Goal: Information Seeking & Learning: Learn about a topic

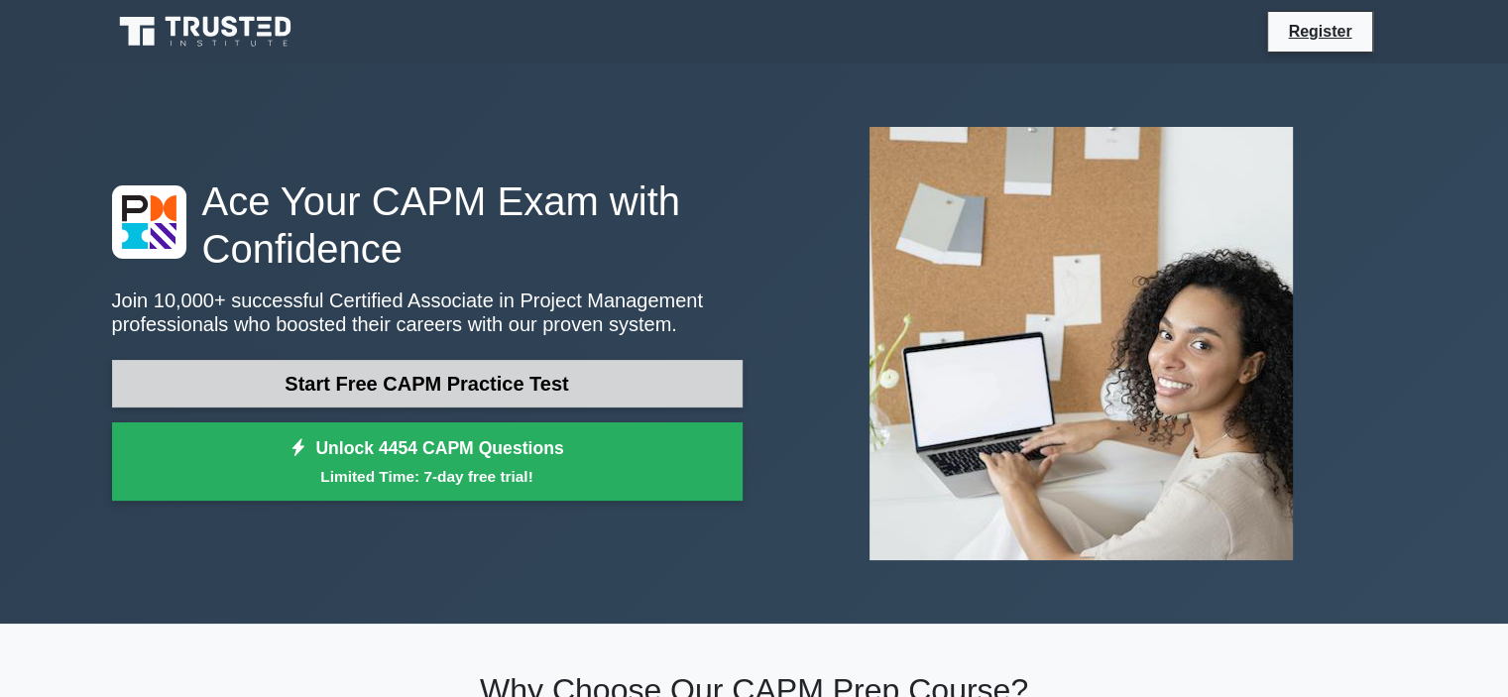
click at [406, 382] on link "Start Free CAPM Practice Test" at bounding box center [427, 384] width 631 height 48
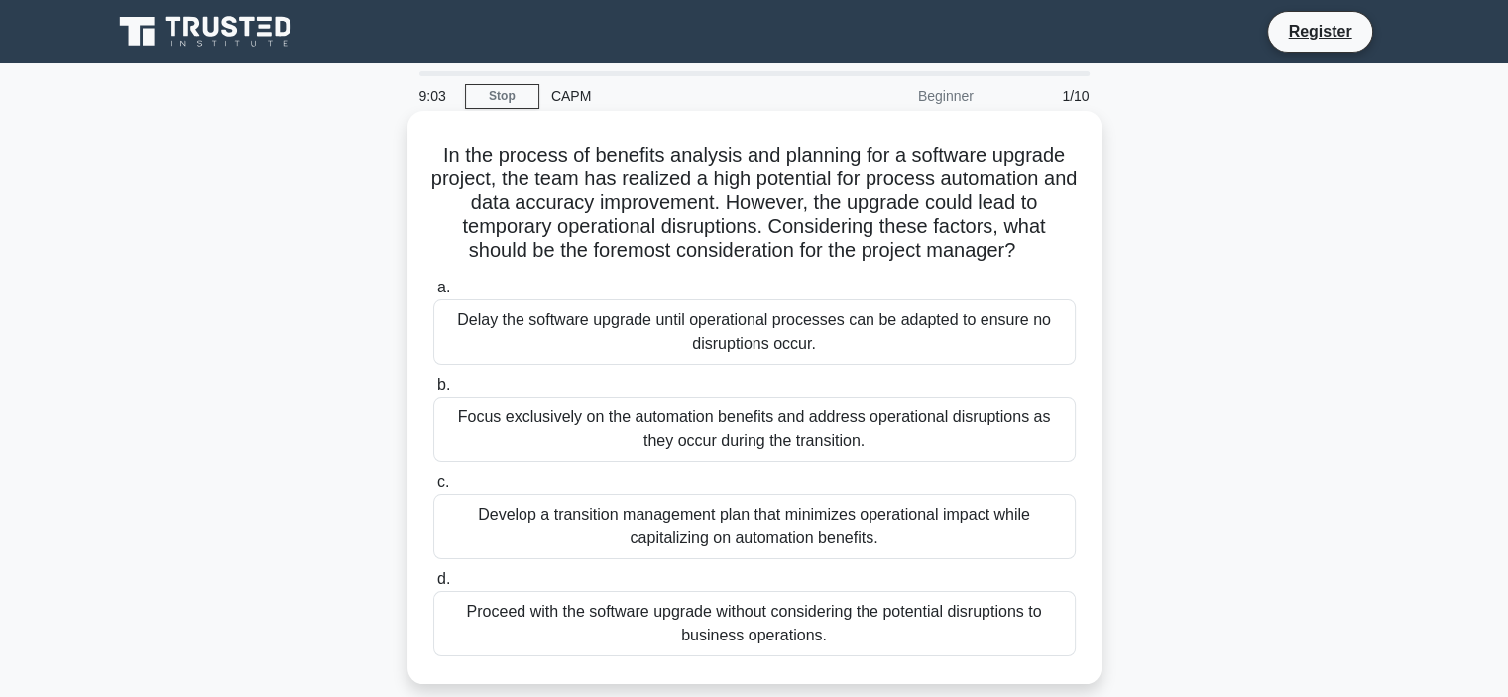
click at [619, 523] on div "Develop a transition management plan that minimizes operational impact while ca…" at bounding box center [754, 526] width 642 height 65
click at [433, 489] on input "c. Develop a transition management plan that minimizes operational impact while…" at bounding box center [433, 482] width 0 height 13
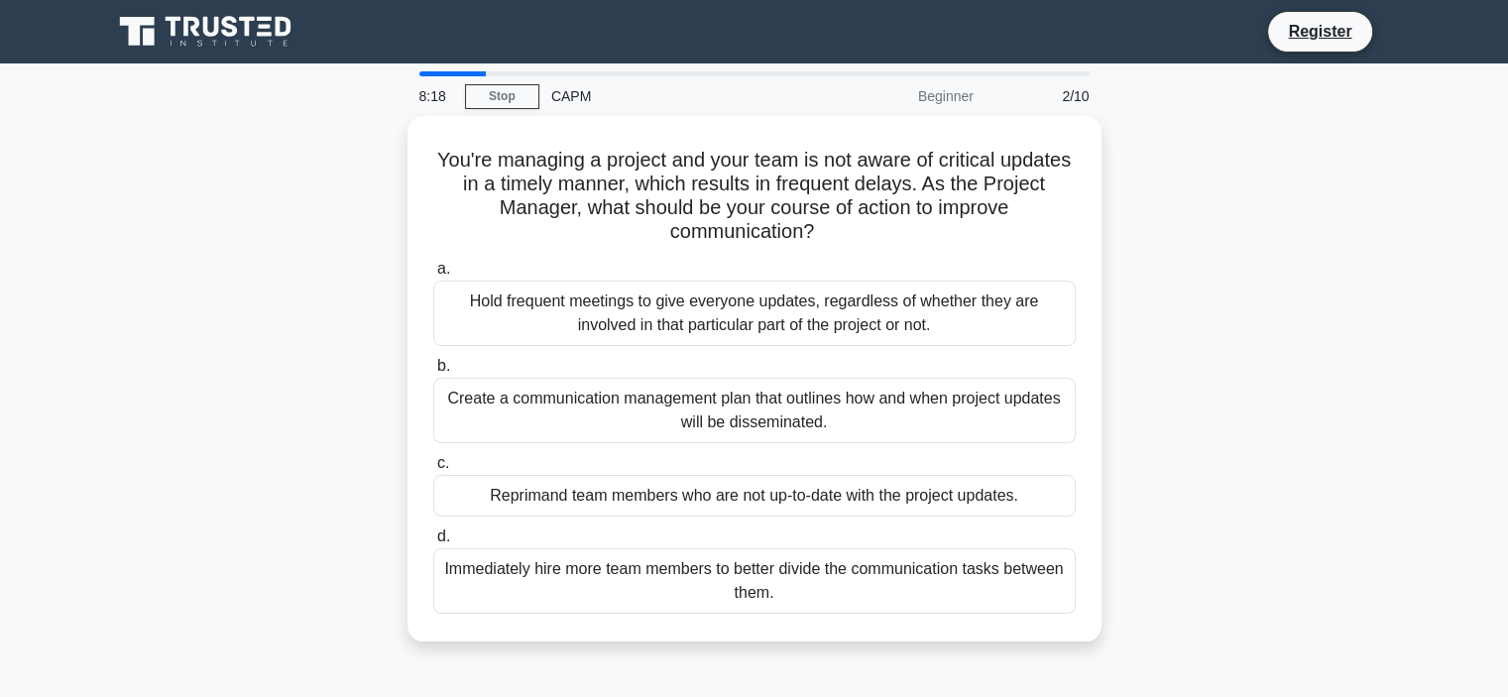
click at [1128, 230] on div "You're managing a project and your team is not aware of critical updates in a t…" at bounding box center [754, 390] width 1309 height 549
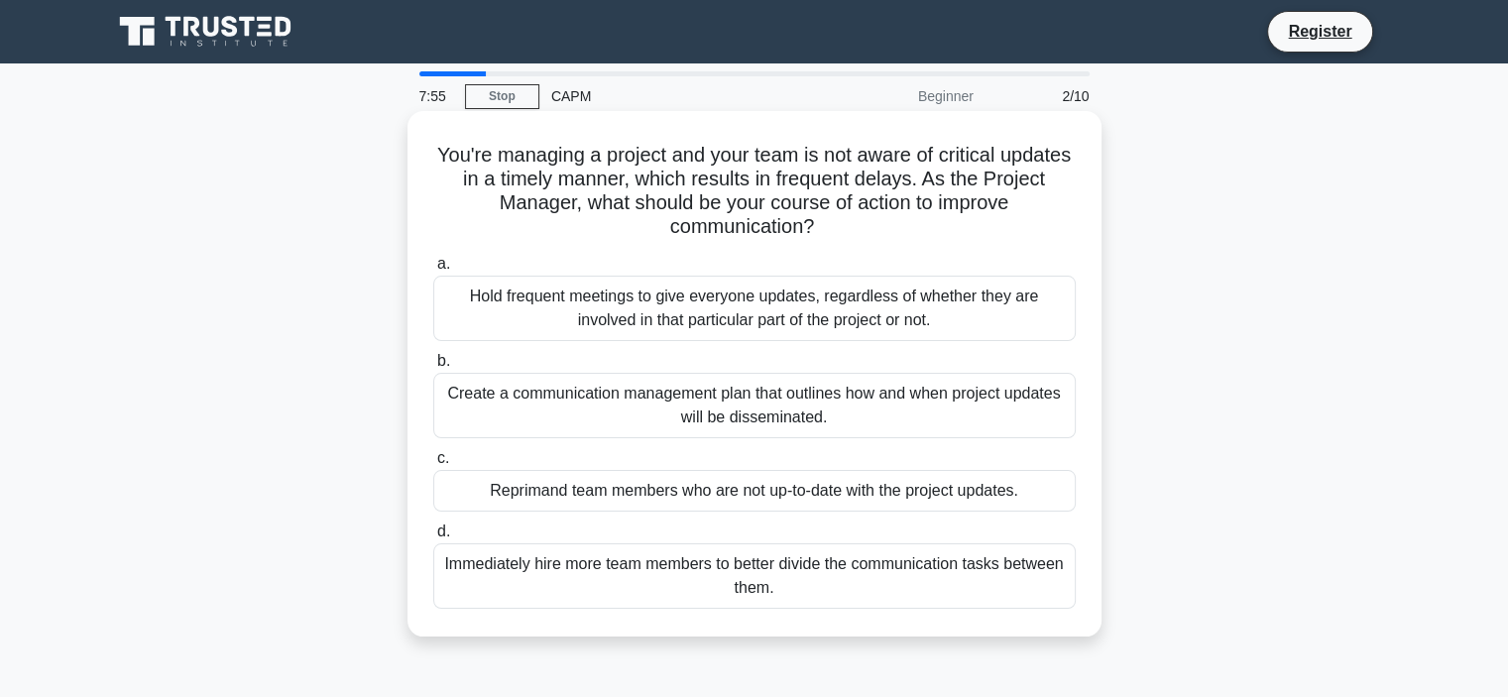
click at [563, 400] on div "Create a communication management plan that outlines how and when project updat…" at bounding box center [754, 405] width 642 height 65
click at [433, 368] on input "b. Create a communication management plan that outlines how and when project up…" at bounding box center [433, 361] width 0 height 13
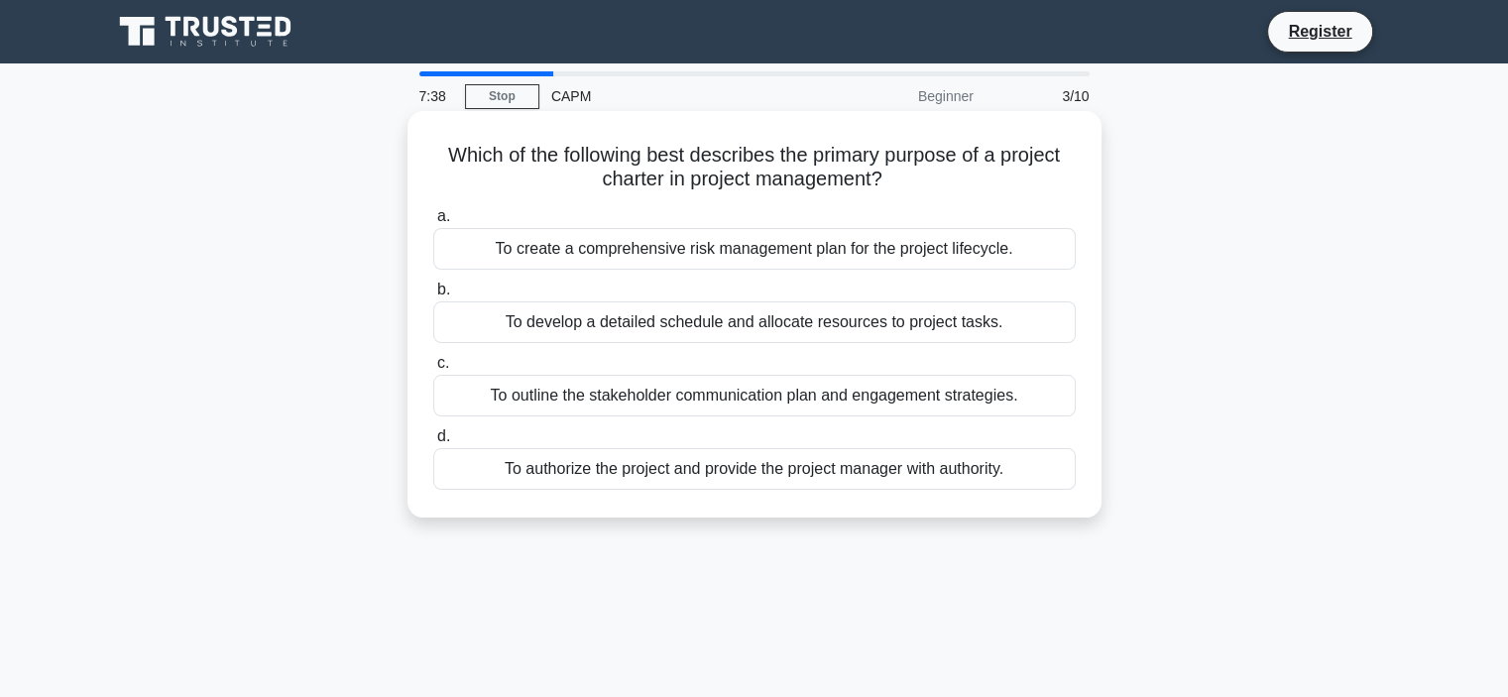
click at [608, 475] on div "To authorize the project and provide the project manager with authority." at bounding box center [754, 469] width 642 height 42
click at [433, 443] on input "d. To authorize the project and provide the project manager with authority." at bounding box center [433, 436] width 0 height 13
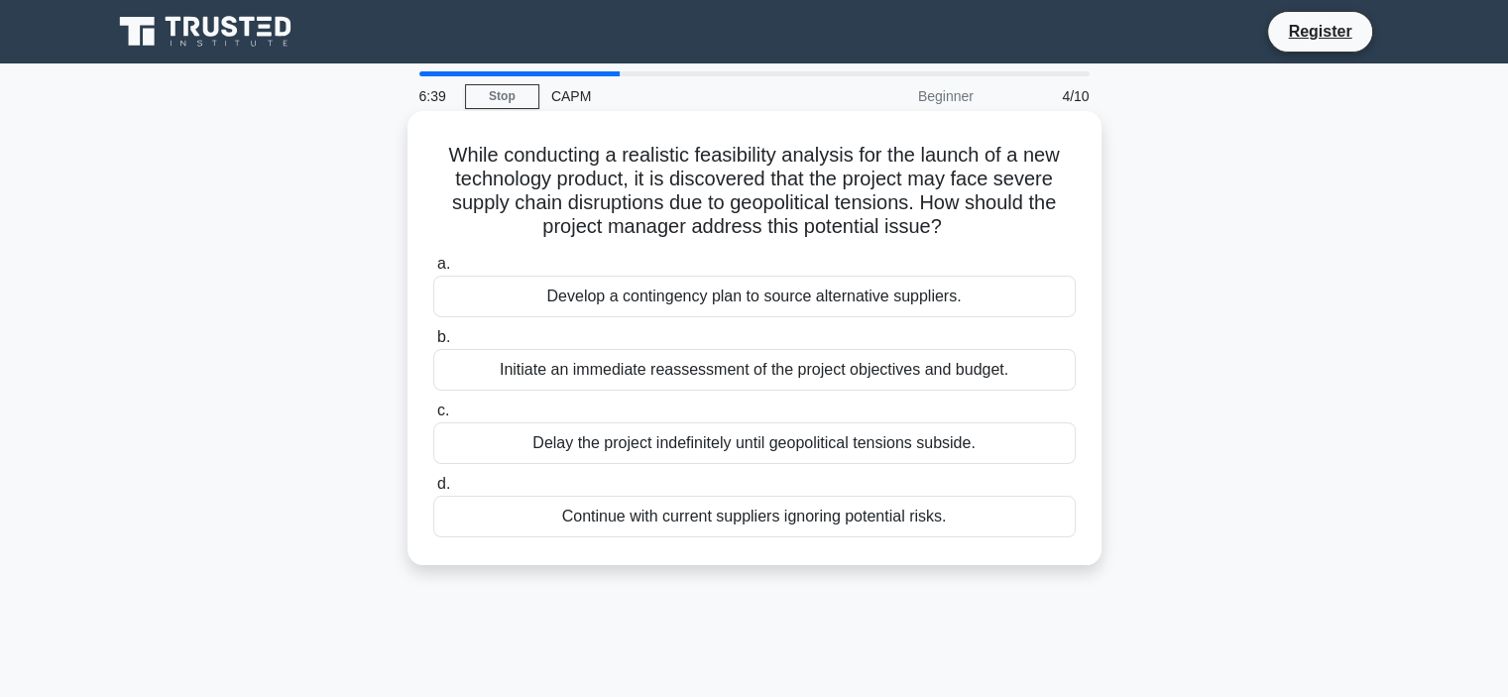
click at [587, 304] on div "Develop a contingency plan to source alternative suppliers." at bounding box center [754, 297] width 642 height 42
click at [433, 271] on input "a. Develop a contingency plan to source alternative suppliers." at bounding box center [433, 264] width 0 height 13
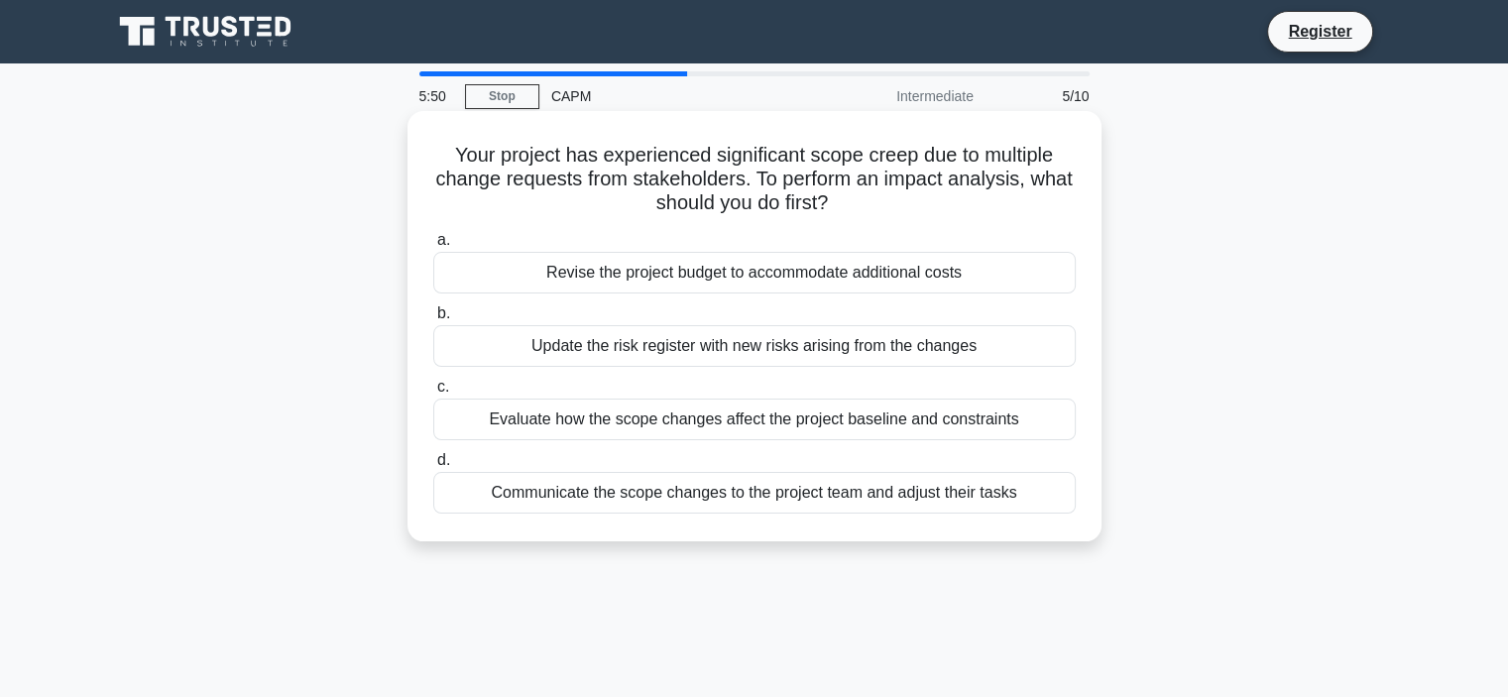
click at [625, 423] on div "Evaluate how the scope changes affect the project baseline and constraints" at bounding box center [754, 420] width 642 height 42
click at [433, 394] on input "c. Evaluate how the scope changes affect the project baseline and constraints" at bounding box center [433, 387] width 0 height 13
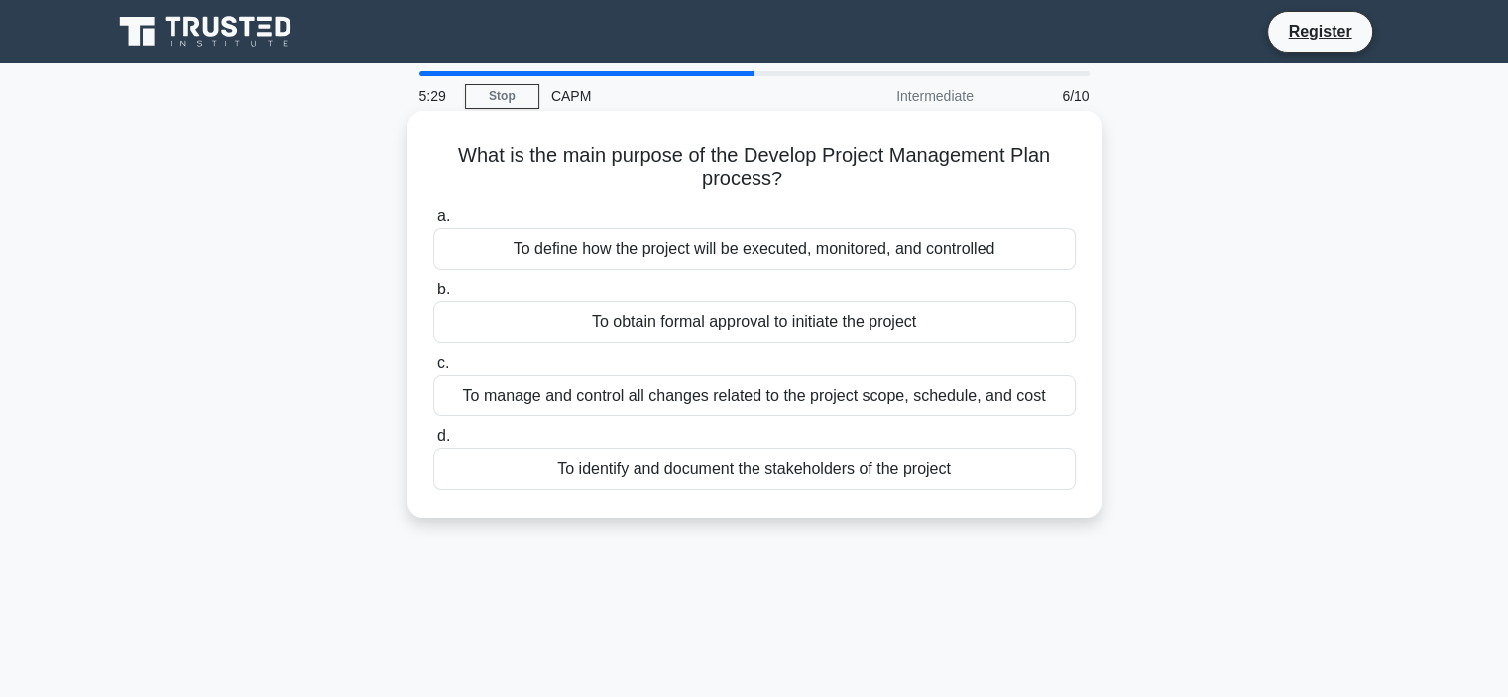
click at [623, 251] on div "To define how the project will be executed, monitored, and controlled" at bounding box center [754, 249] width 642 height 42
click at [433, 223] on input "a. To define how the project will be executed, monitored, and controlled" at bounding box center [433, 216] width 0 height 13
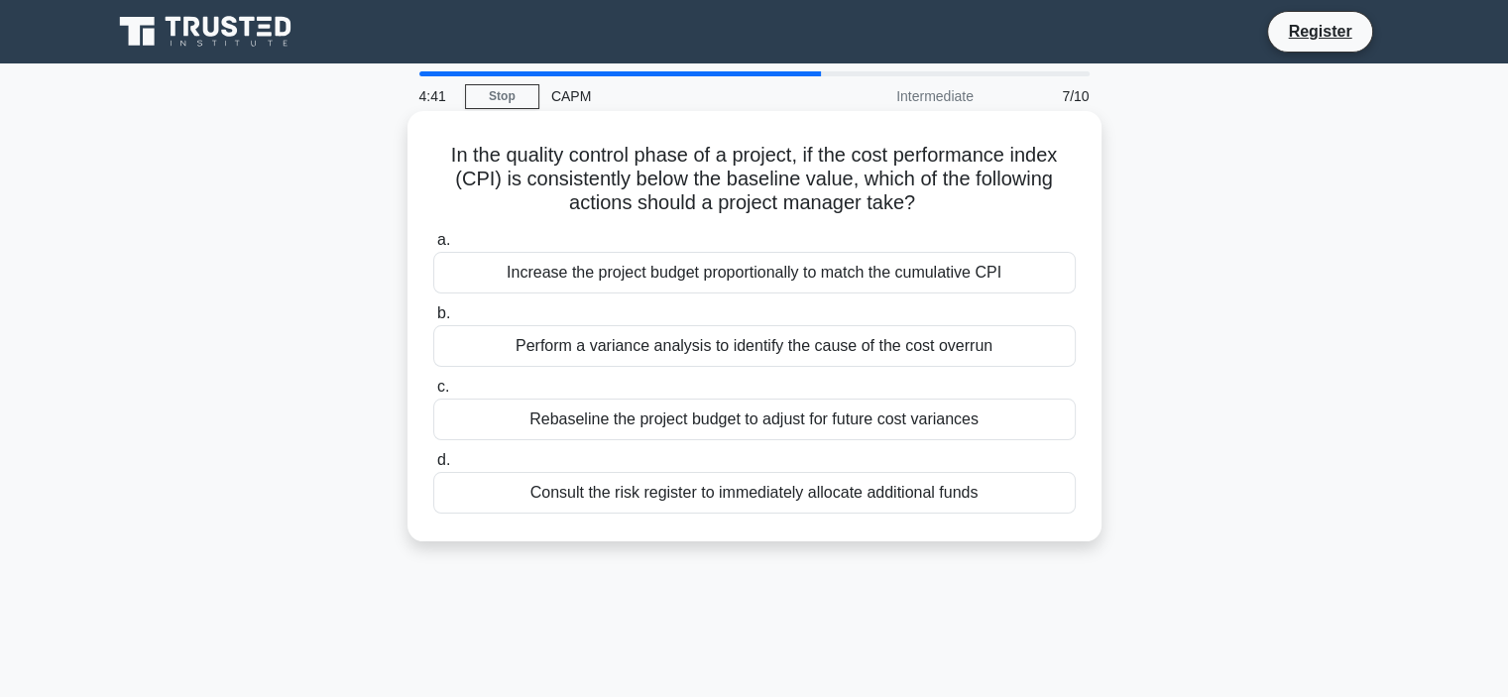
click at [684, 357] on div "Perform a variance analysis to identify the cause of the cost overrun" at bounding box center [754, 346] width 642 height 42
click at [433, 320] on input "b. Perform a variance analysis to identify the cause of the cost overrun" at bounding box center [433, 313] width 0 height 13
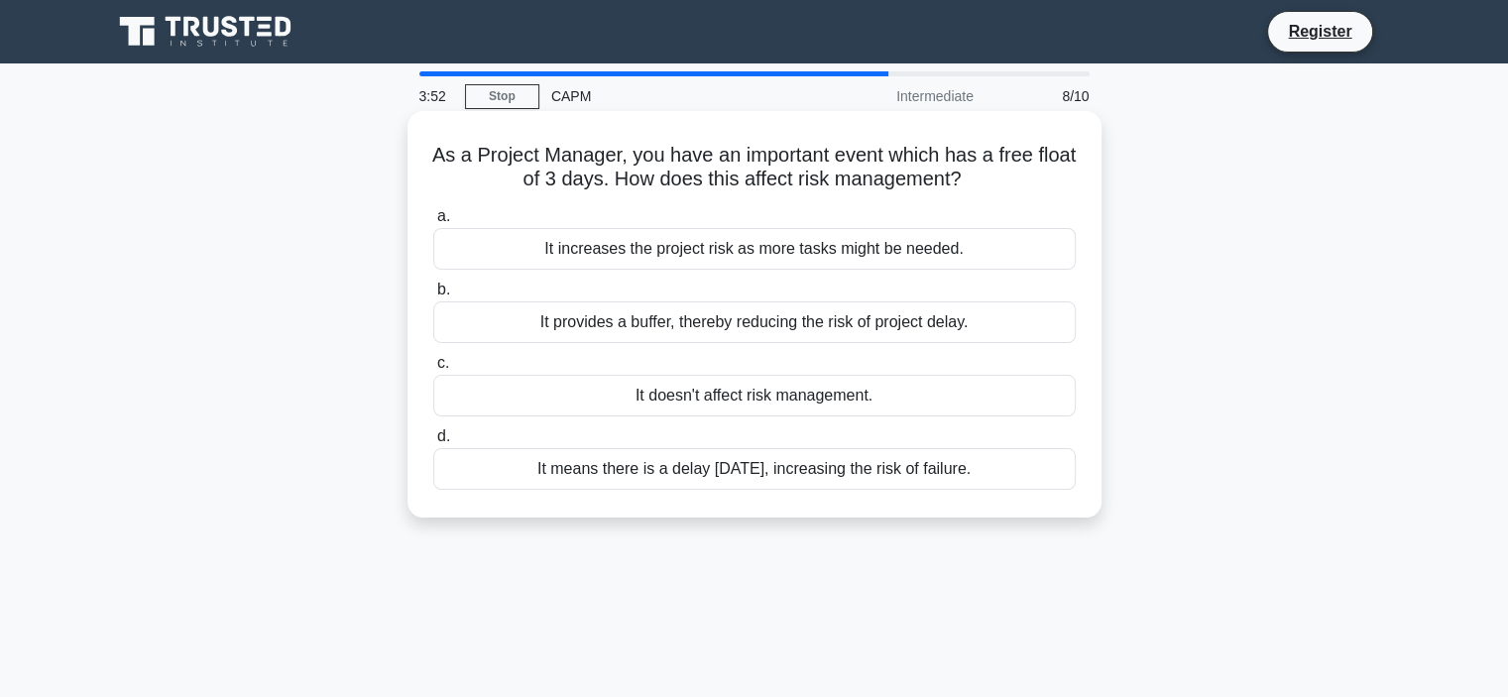
click at [703, 398] on div "It doesn't affect risk management." at bounding box center [754, 396] width 642 height 42
click at [433, 370] on input "c. It doesn't affect risk management." at bounding box center [433, 363] width 0 height 13
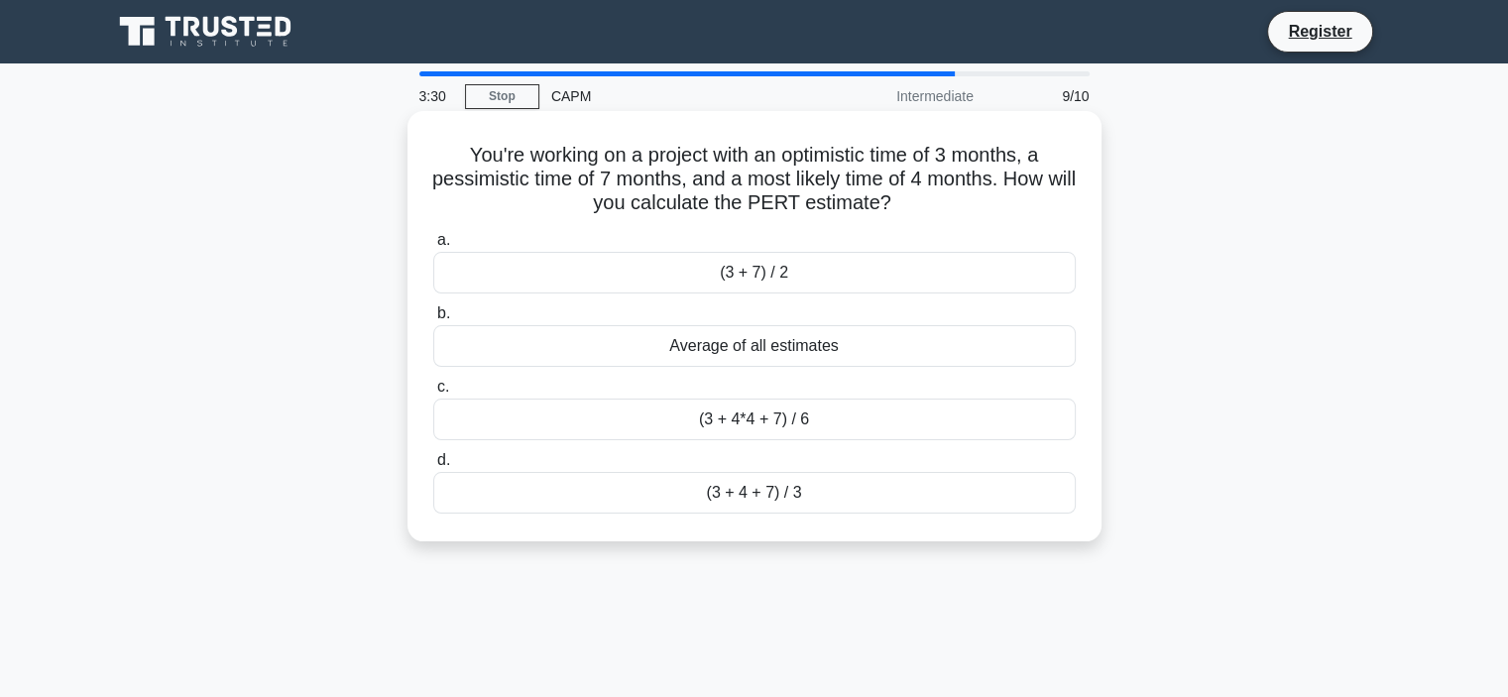
click at [765, 419] on div "(3 + 4*4 + 7) / 6" at bounding box center [754, 420] width 642 height 42
click at [433, 394] on input "c. (3 + 4*4 + 7) / 6" at bounding box center [433, 387] width 0 height 13
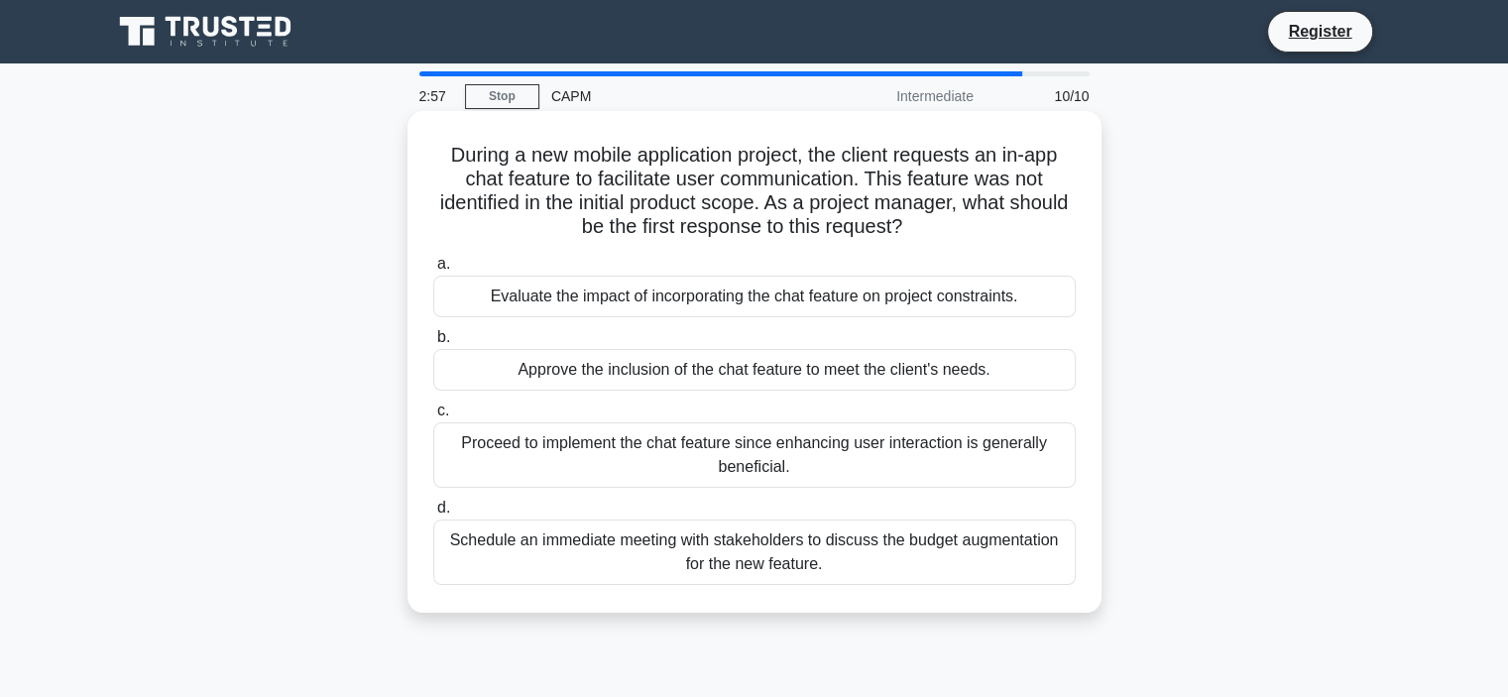
click at [744, 293] on div "Evaluate the impact of incorporating the chat feature on project constraints." at bounding box center [754, 297] width 642 height 42
click at [433, 271] on input "a. Evaluate the impact of incorporating the chat feature on project constraints." at bounding box center [433, 264] width 0 height 13
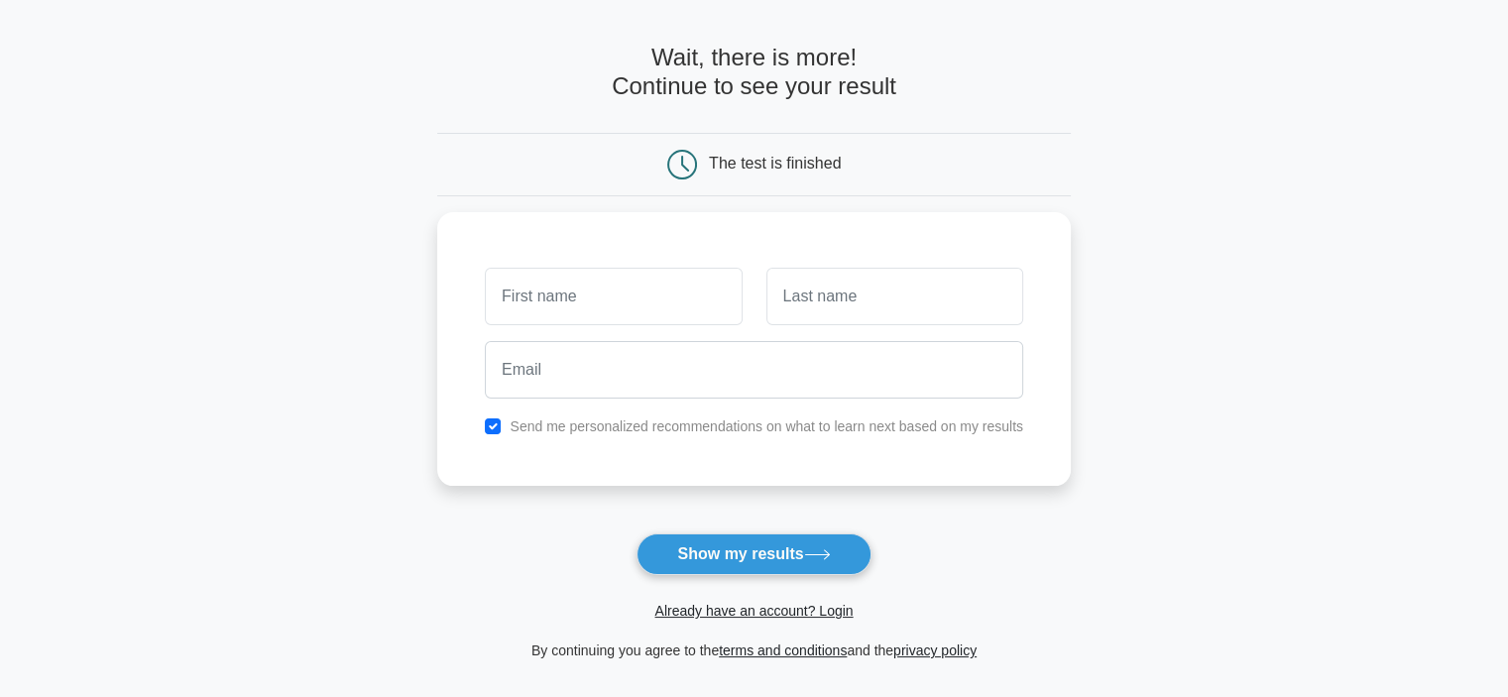
scroll to position [99, 0]
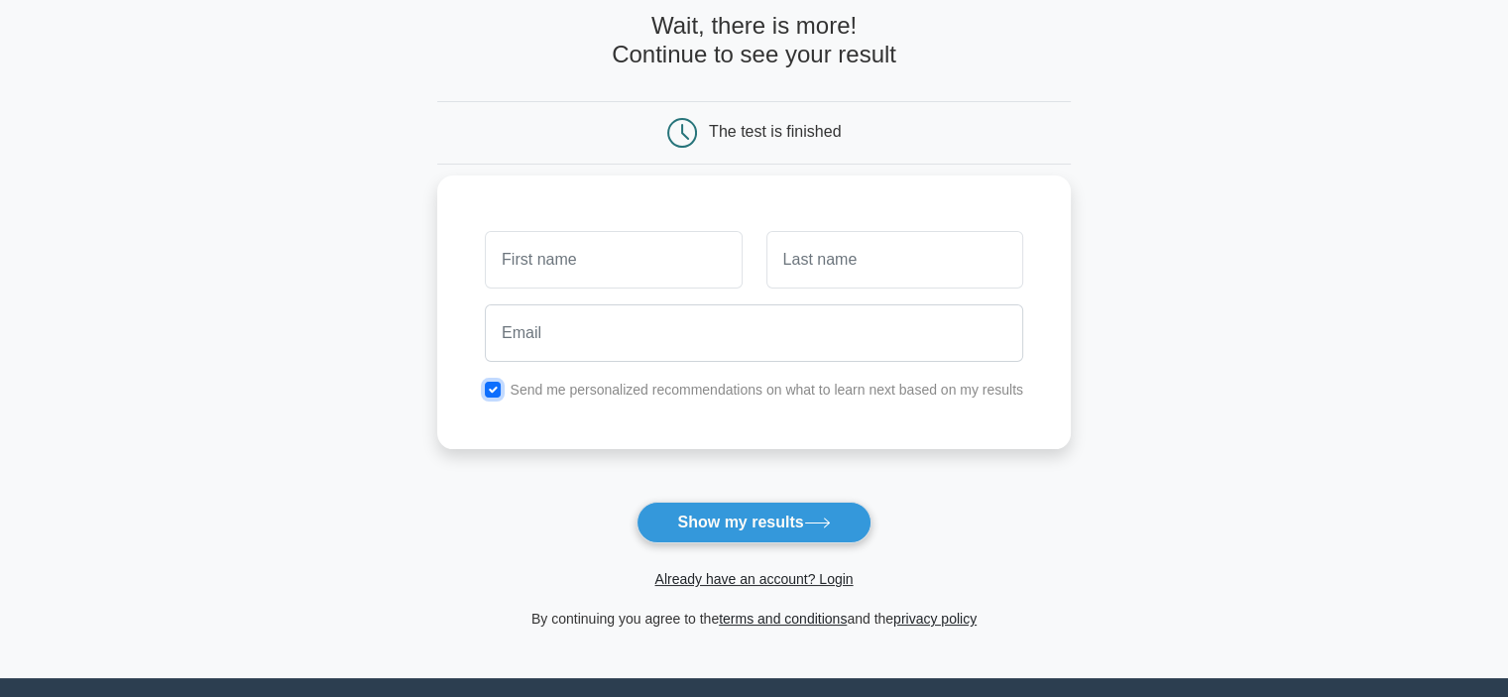
click at [493, 388] on input "checkbox" at bounding box center [493, 390] width 16 height 16
checkbox input "false"
click at [615, 264] on input "text" at bounding box center [613, 260] width 257 height 58
type input "Beáta"
click at [827, 261] on input "text" at bounding box center [894, 260] width 257 height 58
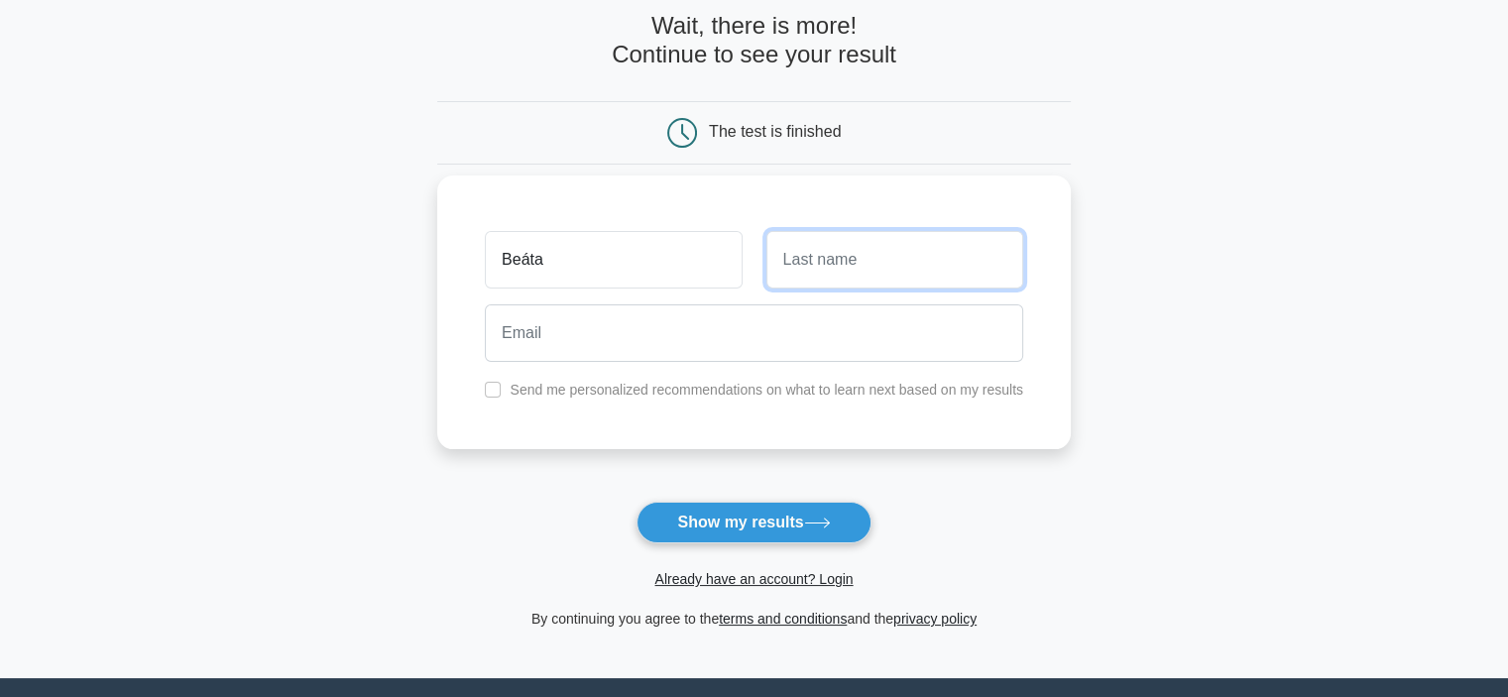
type input "Sipos"
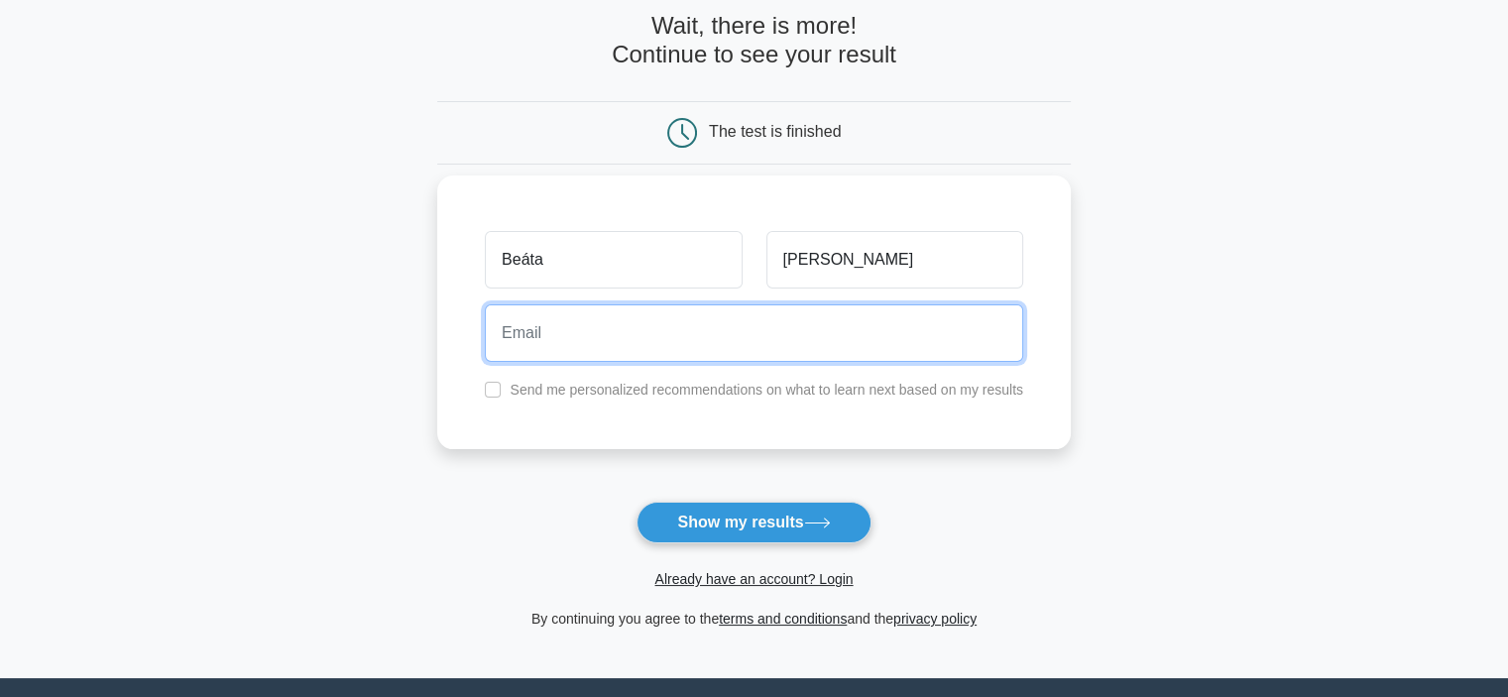
click at [750, 340] on input "email" at bounding box center [754, 333] width 538 height 58
type input "sipos.bea@gmail.com"
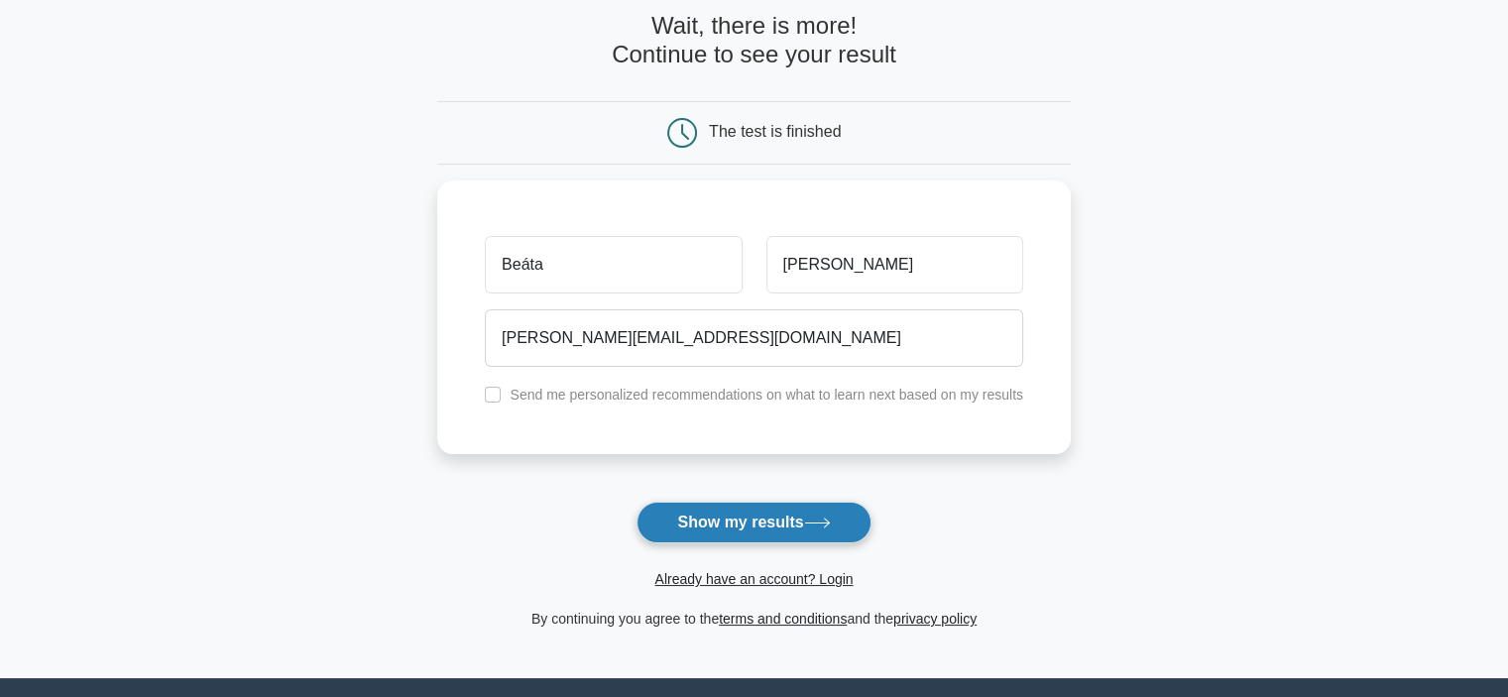
click at [783, 520] on button "Show my results" at bounding box center [754, 523] width 234 height 42
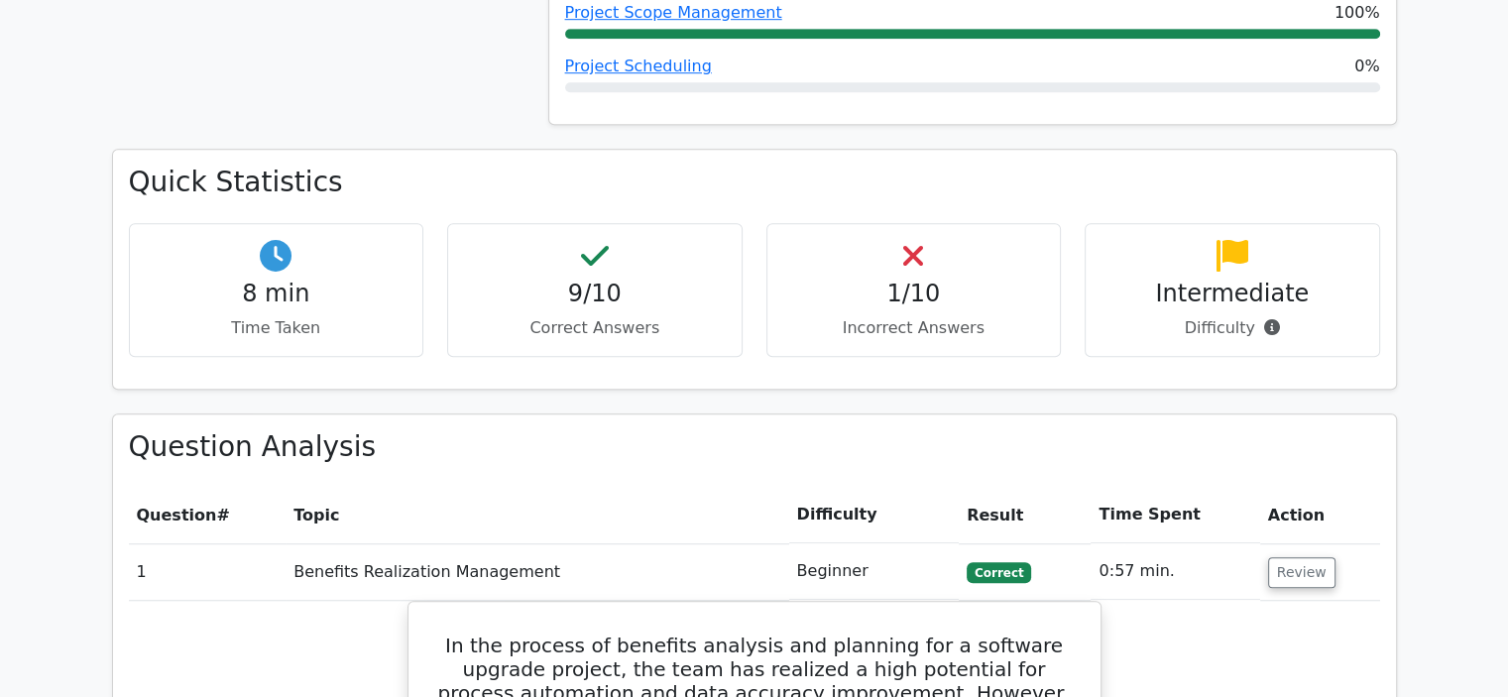
scroll to position [1388, 0]
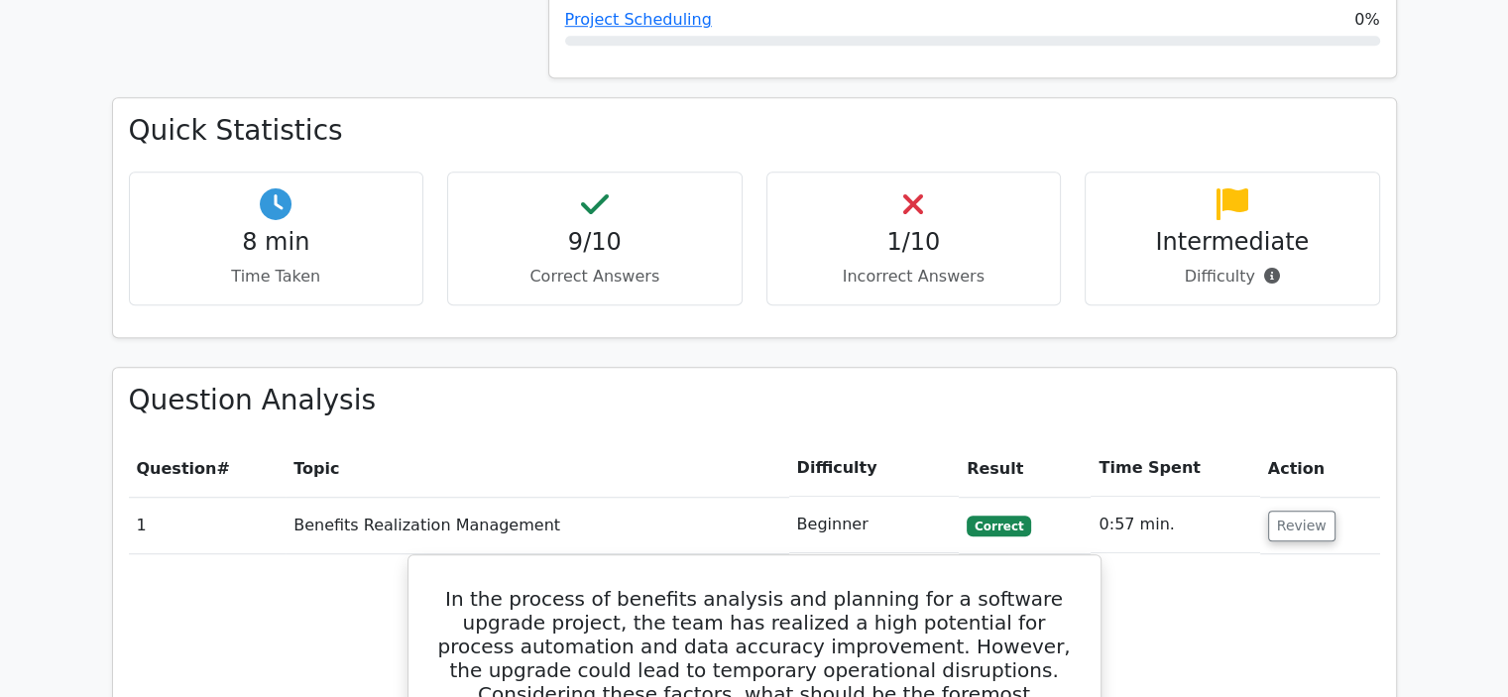
click at [914, 228] on h4 "1/10" at bounding box center [914, 242] width 262 height 29
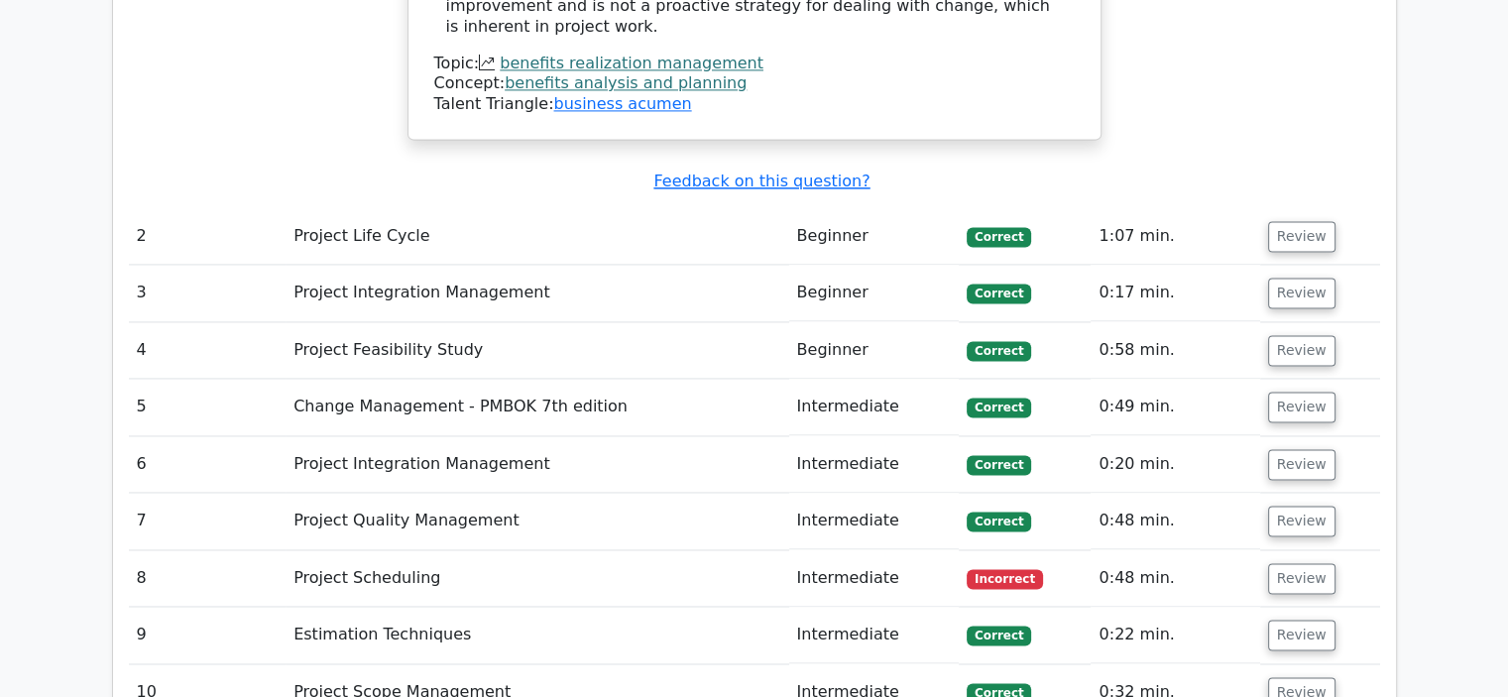
scroll to position [2974, 0]
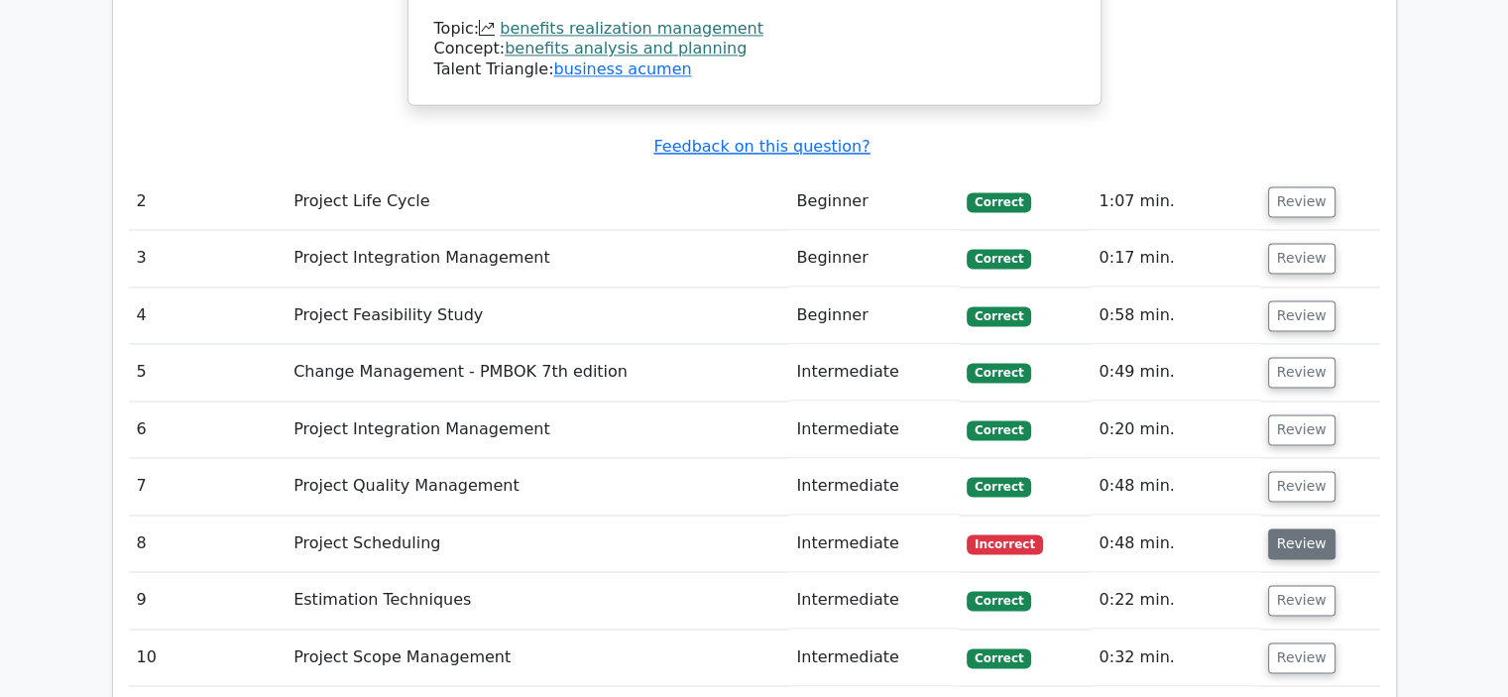
click at [1311, 528] on button "Review" at bounding box center [1301, 543] width 67 height 31
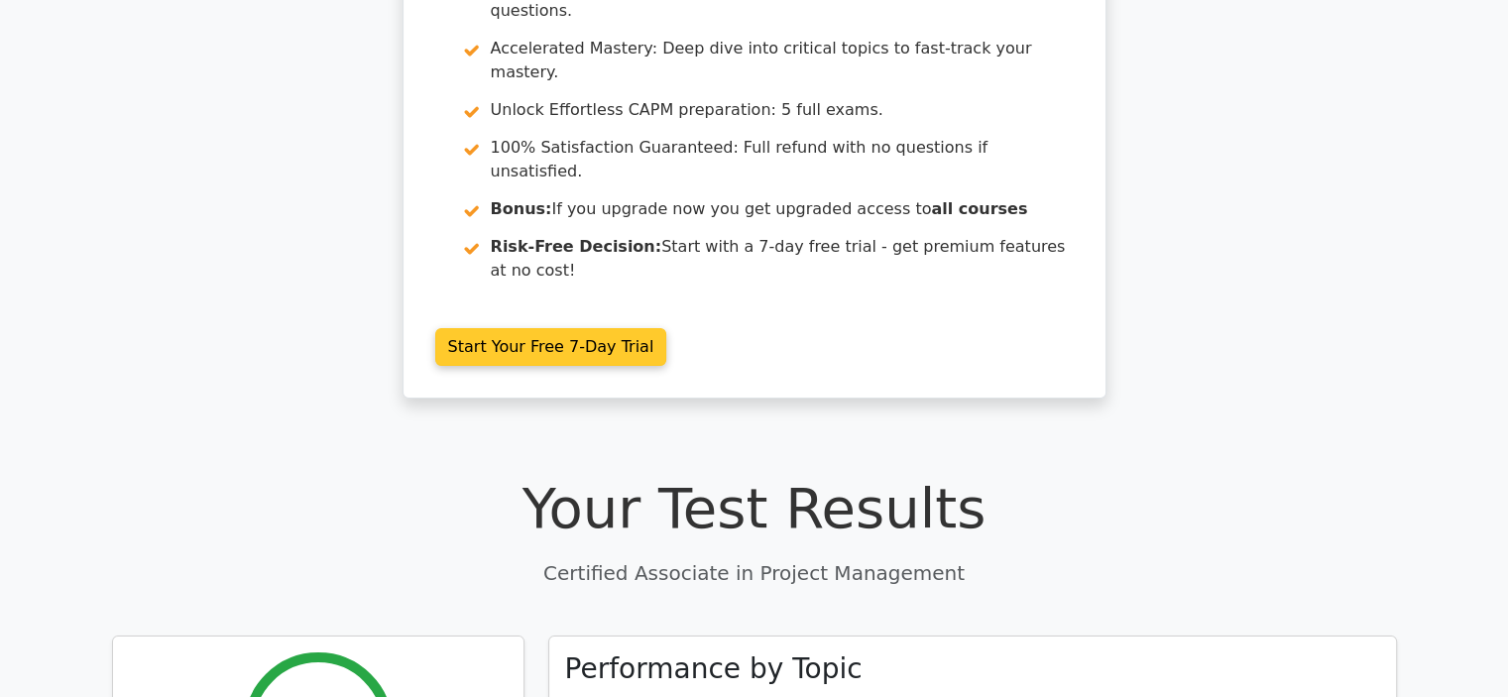
scroll to position [297, 0]
